Goal: Task Accomplishment & Management: Manage account settings

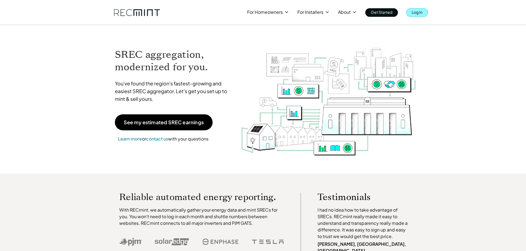
click at [416, 13] on p "Log In" at bounding box center [417, 12] width 11 height 8
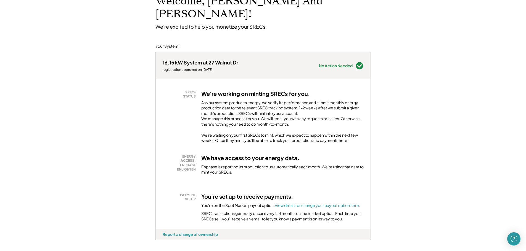
scroll to position [110, 0]
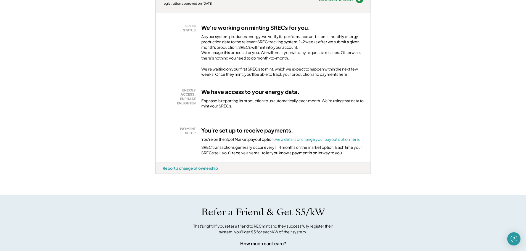
click at [350, 137] on font "View details or change your payout option here." at bounding box center [317, 139] width 85 height 5
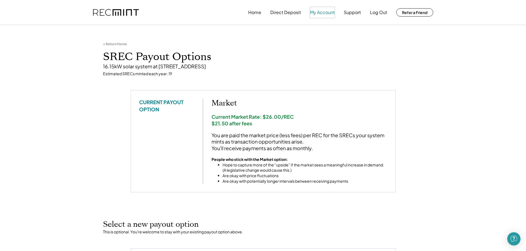
click at [321, 11] on button "My Account" at bounding box center [322, 12] width 25 height 11
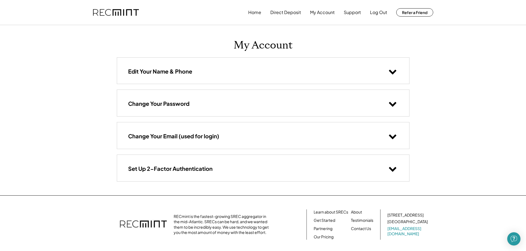
click at [230, 133] on div "Change Your Email (used for login)" at bounding box center [263, 136] width 292 height 26
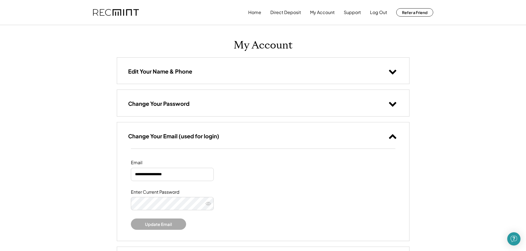
click at [191, 73] on h3 "Edit Your Name & Phone" at bounding box center [160, 71] width 64 height 7
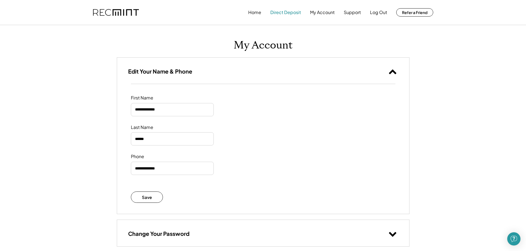
click at [276, 11] on button "Direct Deposit" at bounding box center [285, 12] width 31 height 11
